Goal: Task Accomplishment & Management: Use online tool/utility

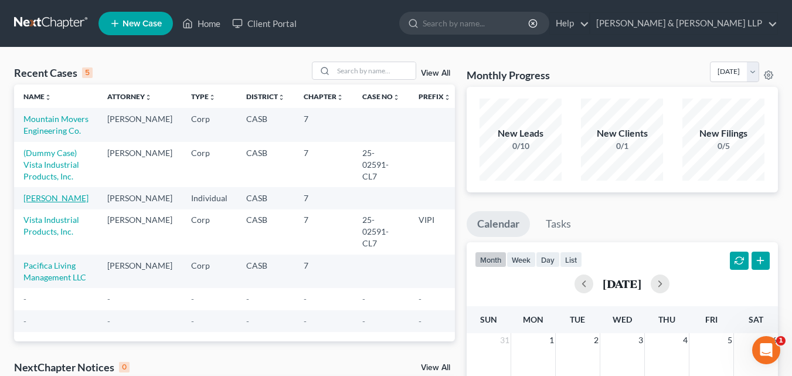
click at [47, 203] on link "[PERSON_NAME]" at bounding box center [55, 198] width 65 height 10
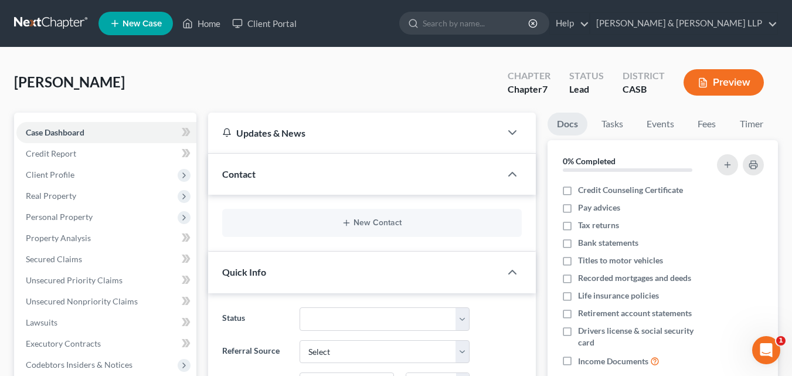
click at [706, 80] on icon "button" at bounding box center [702, 83] width 7 height 9
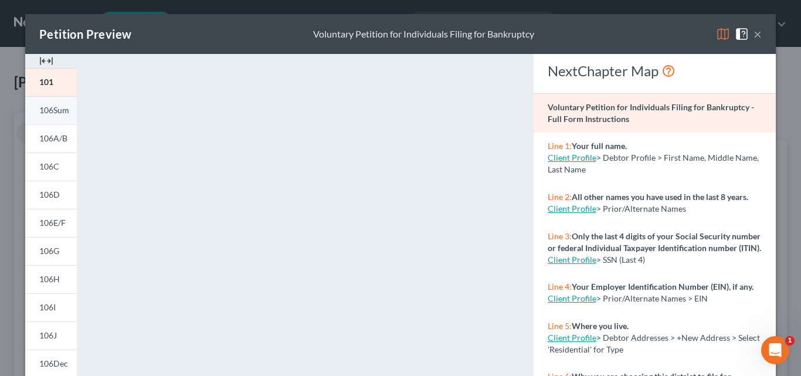
click at [48, 110] on span "106Sum" at bounding box center [54, 110] width 30 height 10
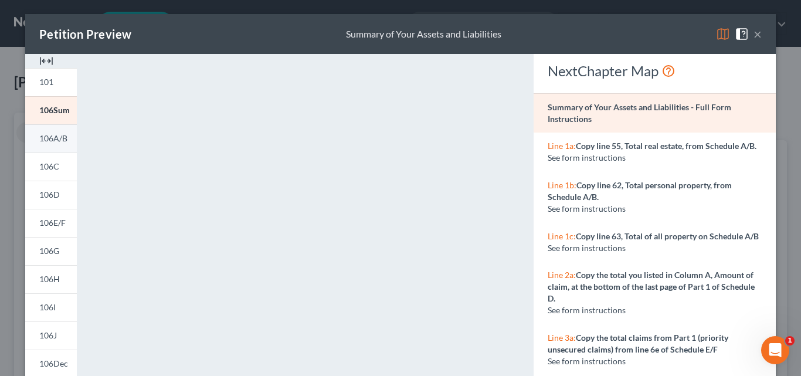
click at [55, 136] on span "106A/B" at bounding box center [53, 138] width 28 height 10
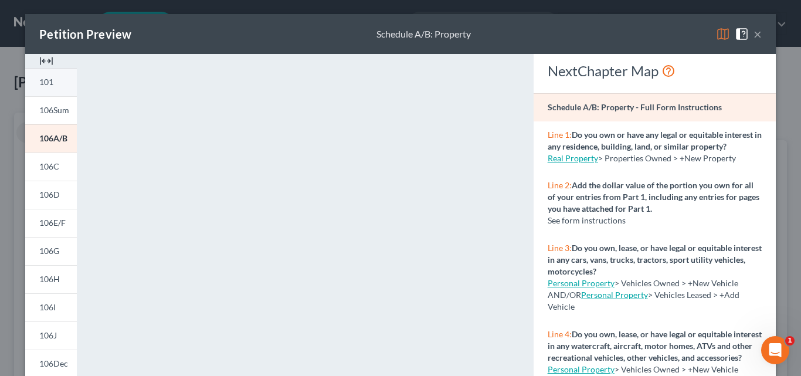
click at [42, 82] on span "101" at bounding box center [46, 82] width 14 height 10
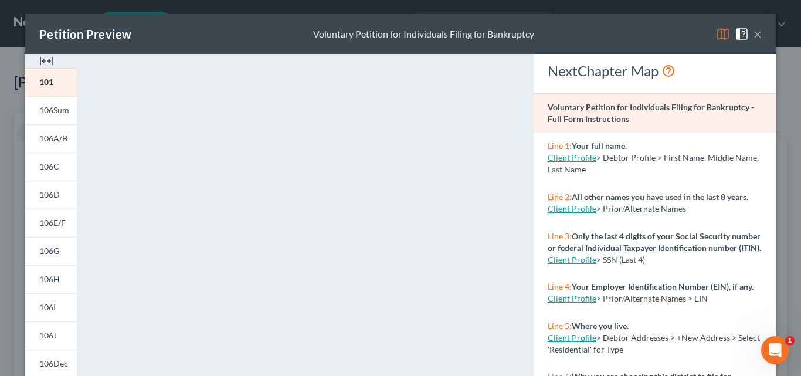
click at [716, 30] on img at bounding box center [723, 34] width 14 height 14
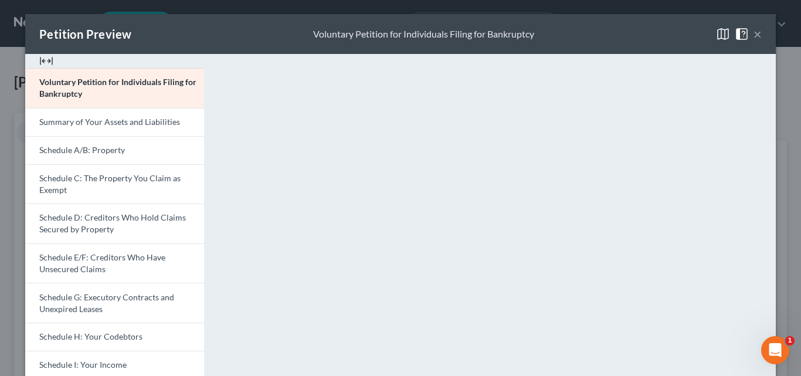
click at [716, 30] on img at bounding box center [723, 34] width 14 height 14
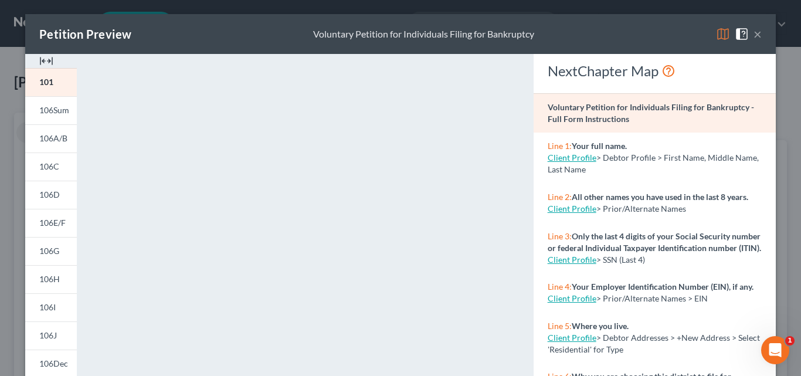
click at [716, 30] on img at bounding box center [723, 34] width 14 height 14
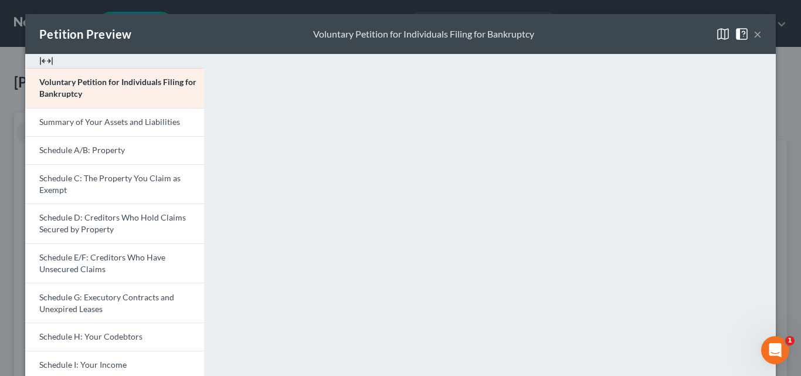
click at [716, 30] on img at bounding box center [723, 34] width 14 height 14
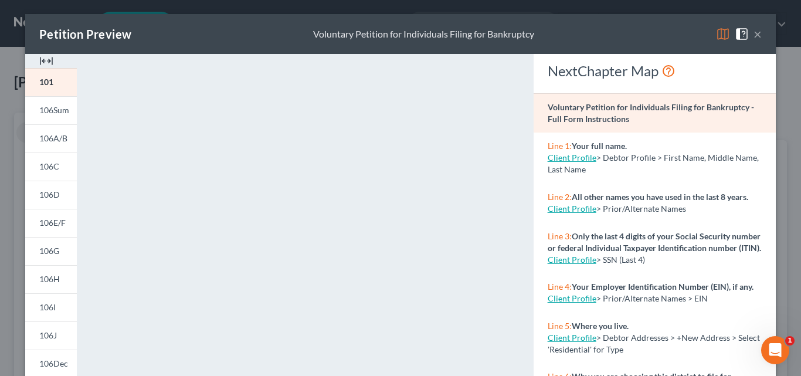
click at [716, 30] on img at bounding box center [723, 34] width 14 height 14
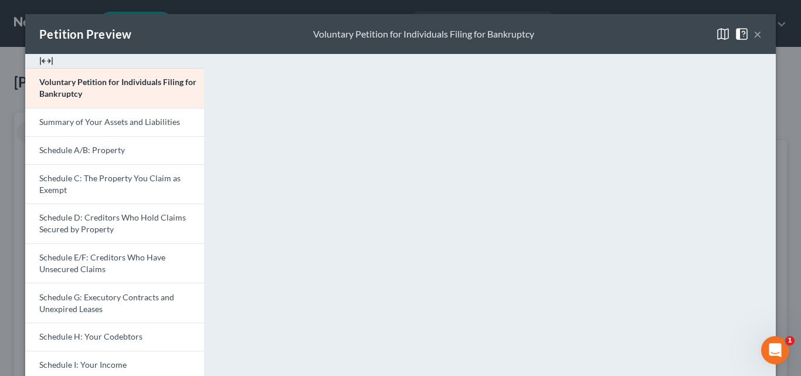
click at [716, 30] on img at bounding box center [723, 34] width 14 height 14
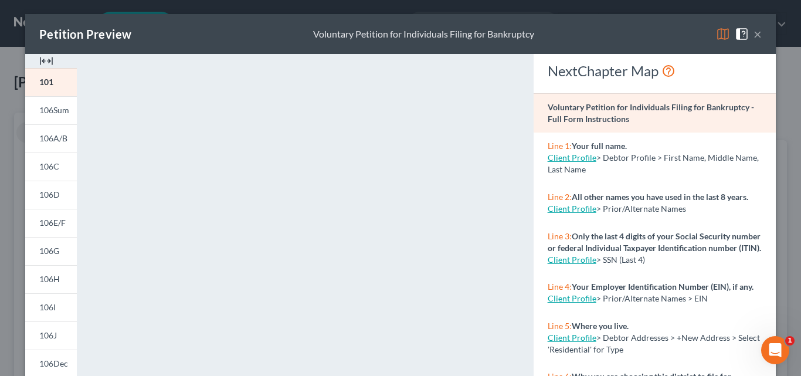
click at [741, 30] on img at bounding box center [741, 34] width 14 height 14
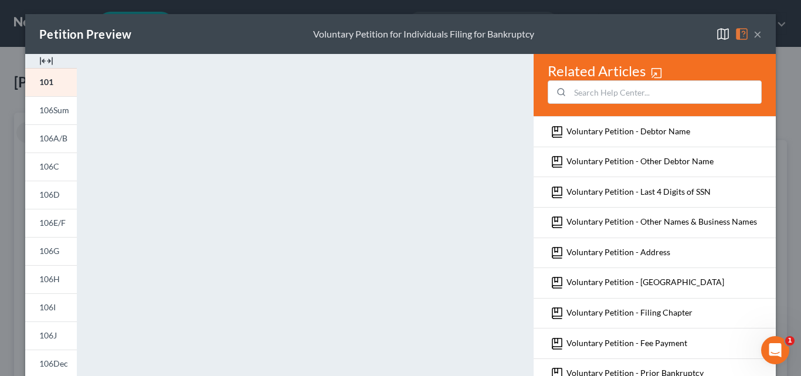
click at [665, 23] on div "Petition Preview Voluntary Petition for Individuals Filing for Bankruptcy ×" at bounding box center [400, 34] width 750 height 40
click at [38, 88] on link "101" at bounding box center [51, 82] width 52 height 28
click at [737, 28] on img at bounding box center [741, 34] width 14 height 14
click at [720, 32] on img at bounding box center [723, 34] width 14 height 14
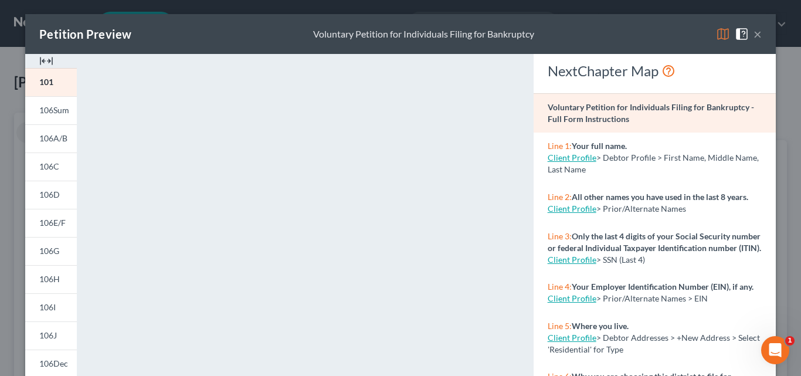
click at [720, 32] on img at bounding box center [723, 34] width 14 height 14
